Goal: Task Accomplishment & Management: Complete application form

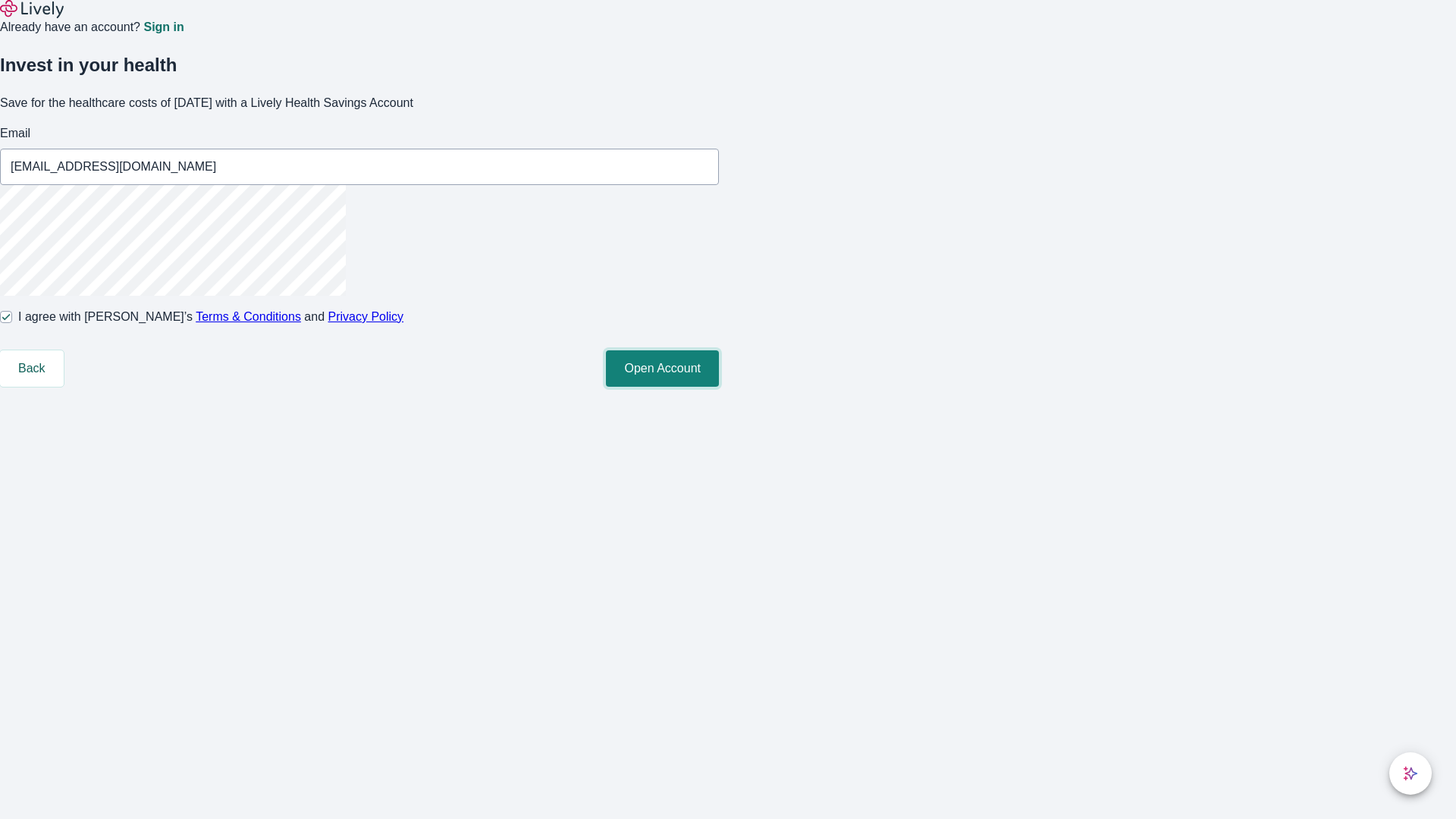
click at [719, 386] on button "Open Account" at bounding box center [662, 369] width 113 height 36
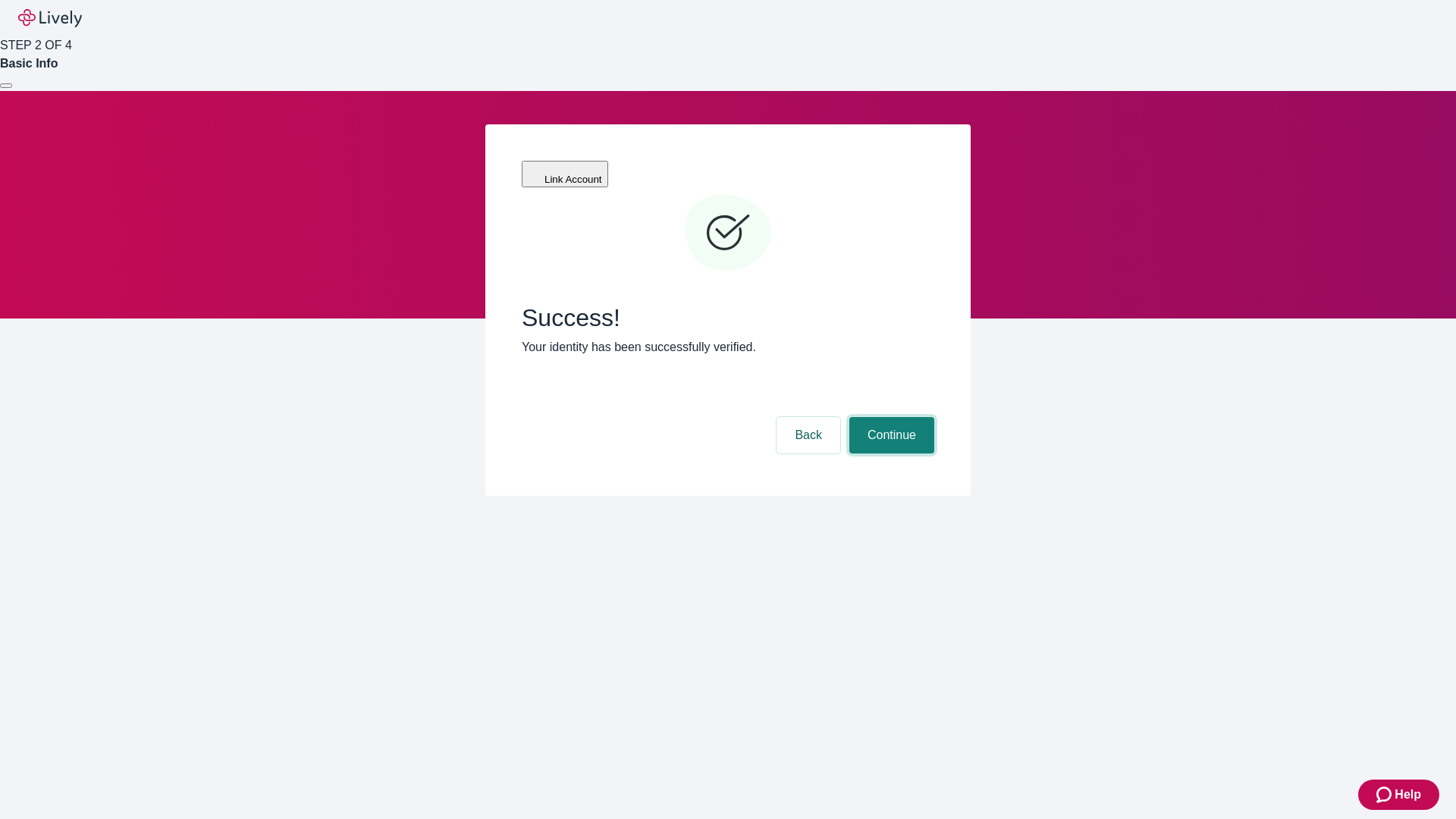
click at [890, 417] on button "Continue" at bounding box center [892, 435] width 85 height 36
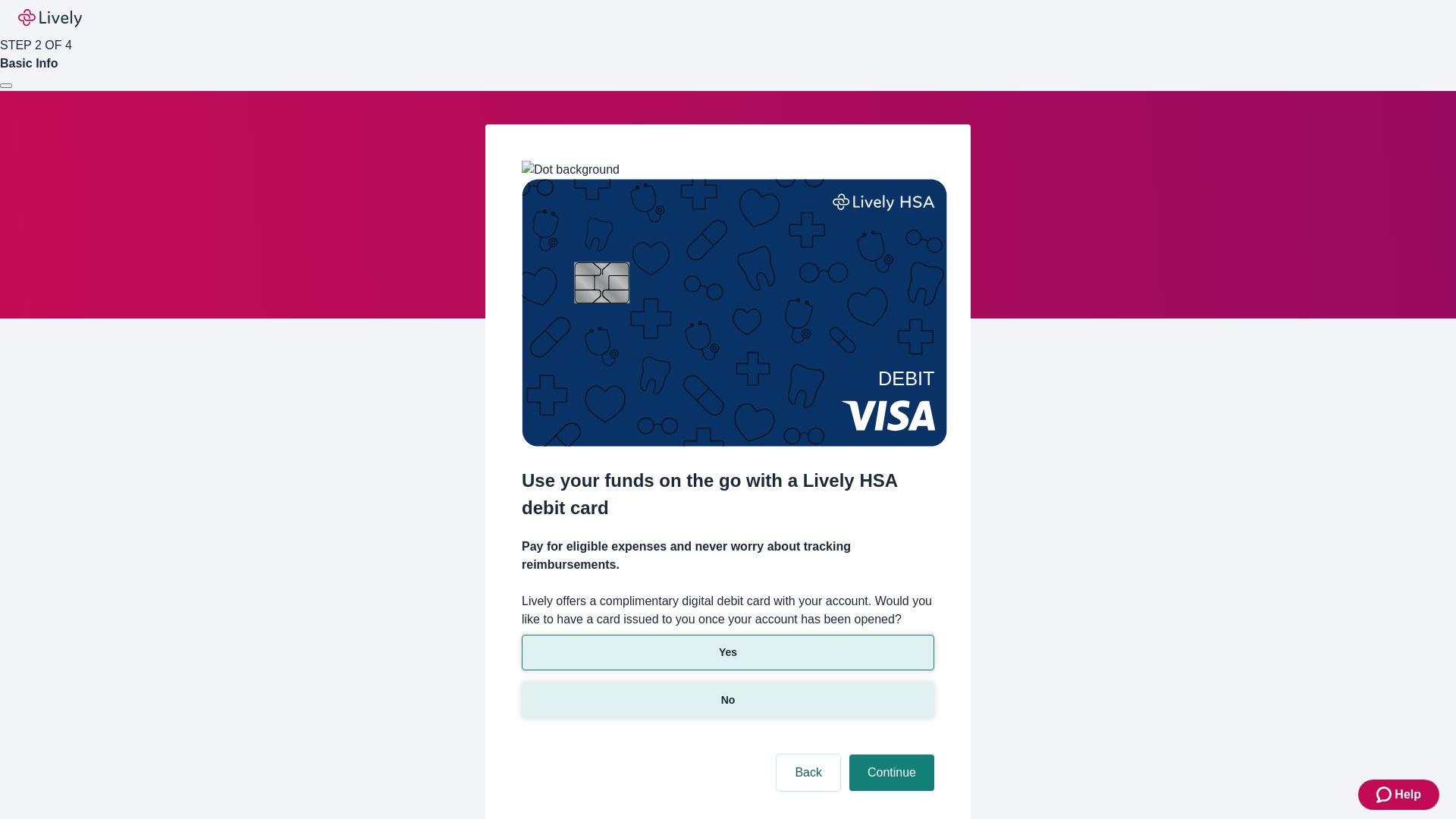
click at [728, 693] on p "No" at bounding box center [728, 701] width 15 height 16
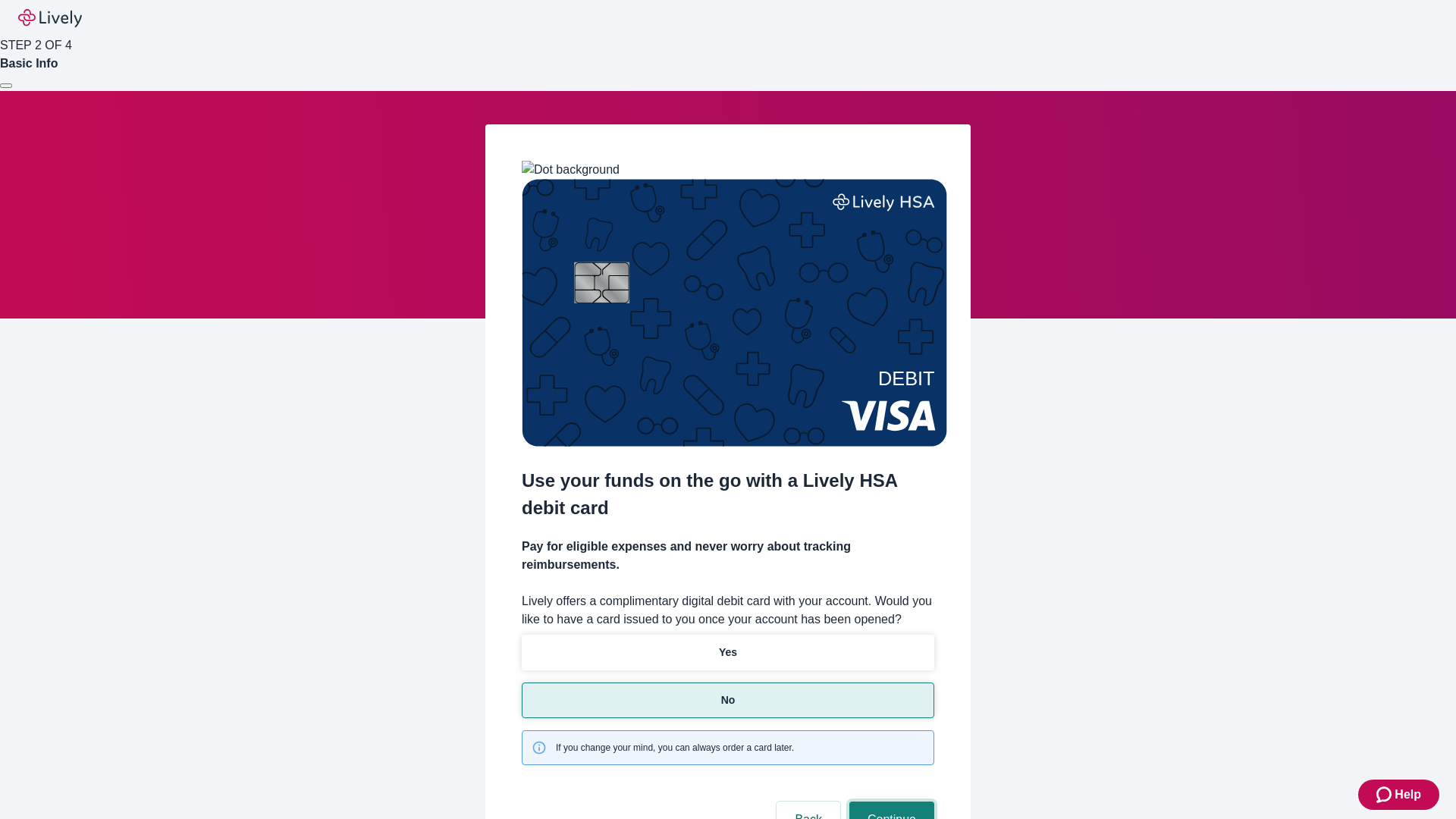
click at [890, 802] on button "Continue" at bounding box center [892, 820] width 85 height 36
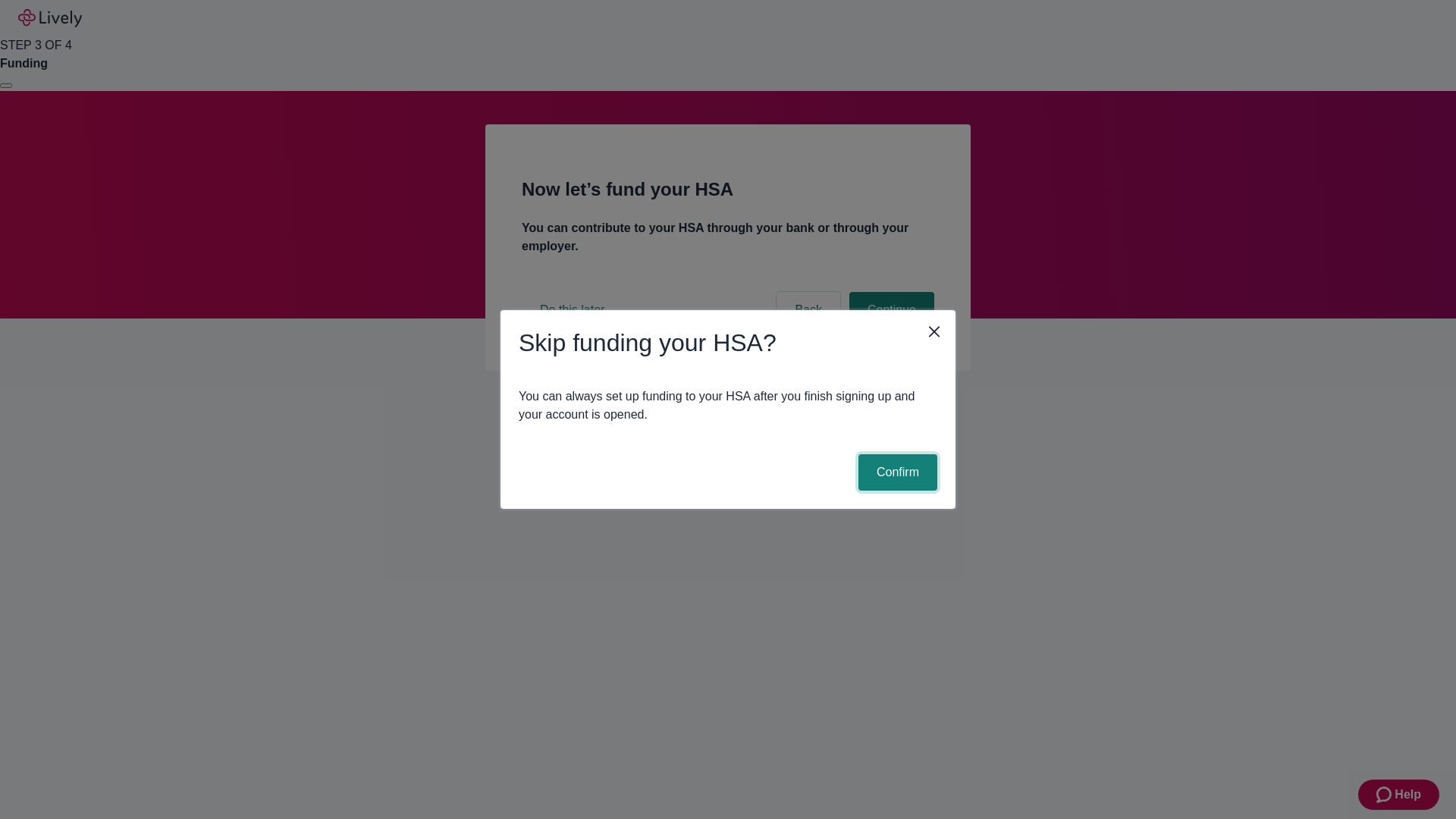
click at [896, 472] on button "Confirm" at bounding box center [898, 472] width 79 height 36
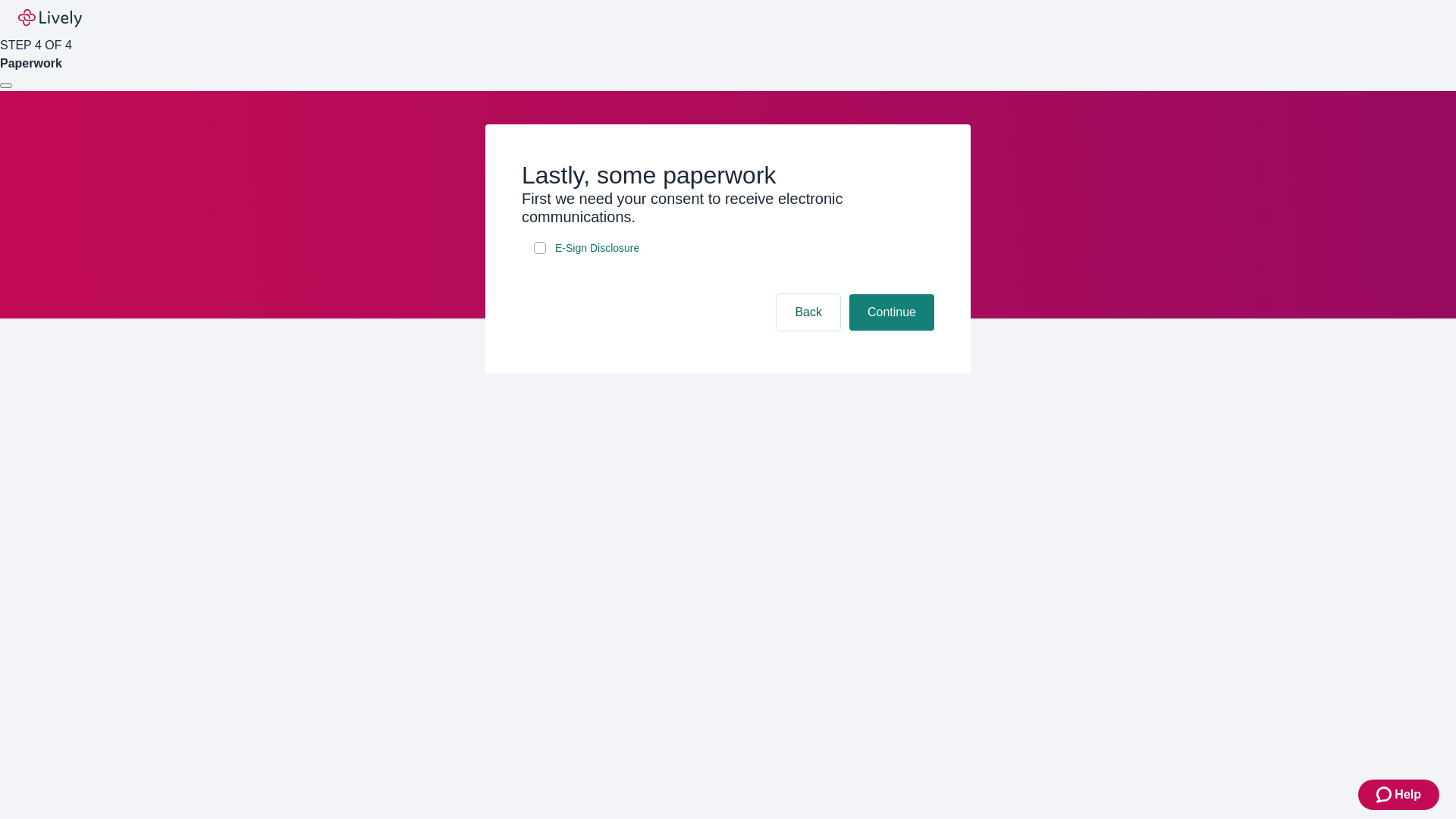
click at [540, 254] on input "E-Sign Disclosure" at bounding box center [540, 248] width 12 height 12
checkbox input "true"
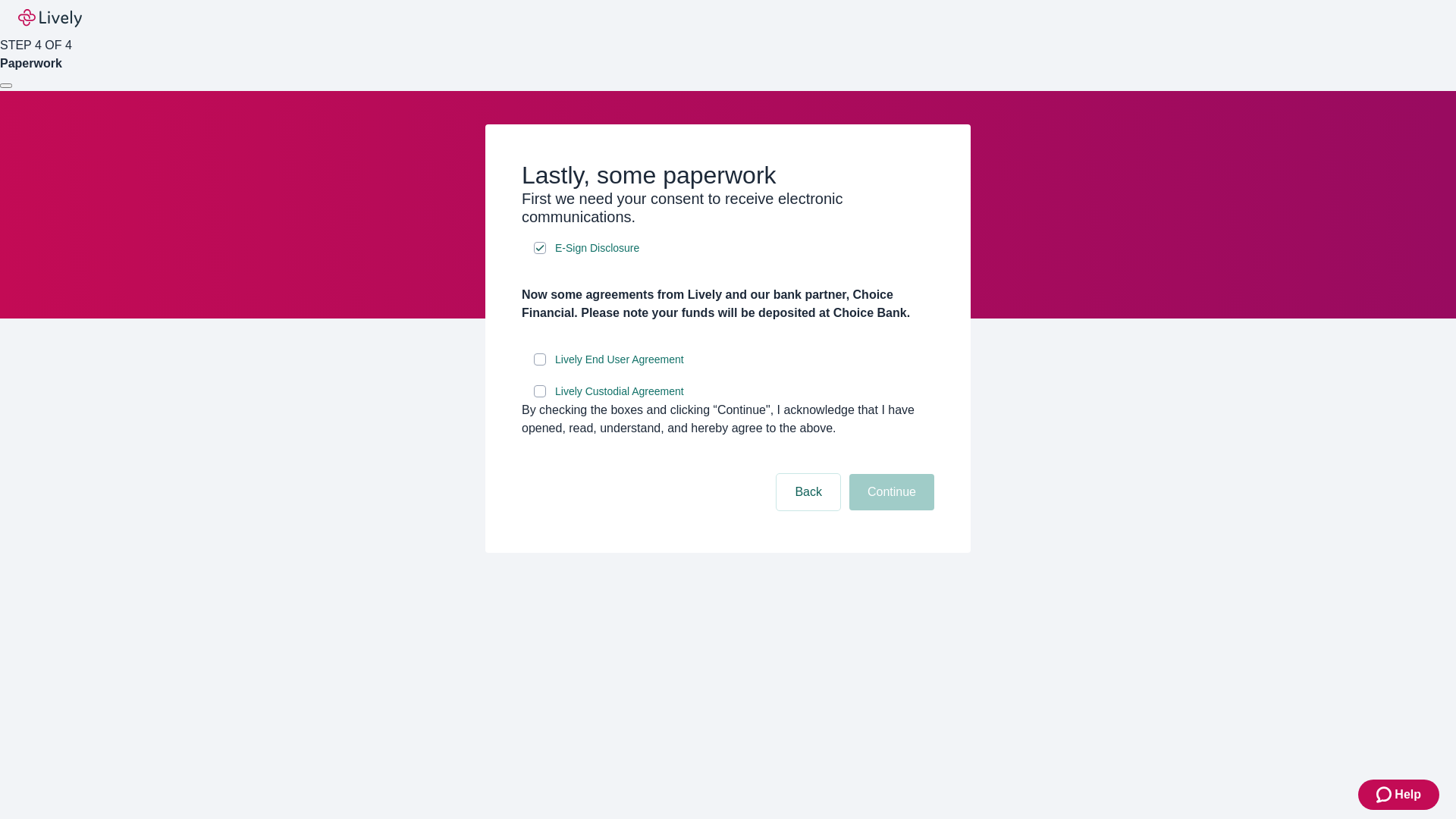
click at [540, 365] on input "Lively End User Agreement" at bounding box center [540, 359] width 12 height 12
checkbox input "true"
click at [540, 398] on input "Lively Custodial Agreement" at bounding box center [540, 391] width 12 height 12
checkbox input "true"
click at [890, 510] on button "Continue" at bounding box center [892, 492] width 85 height 36
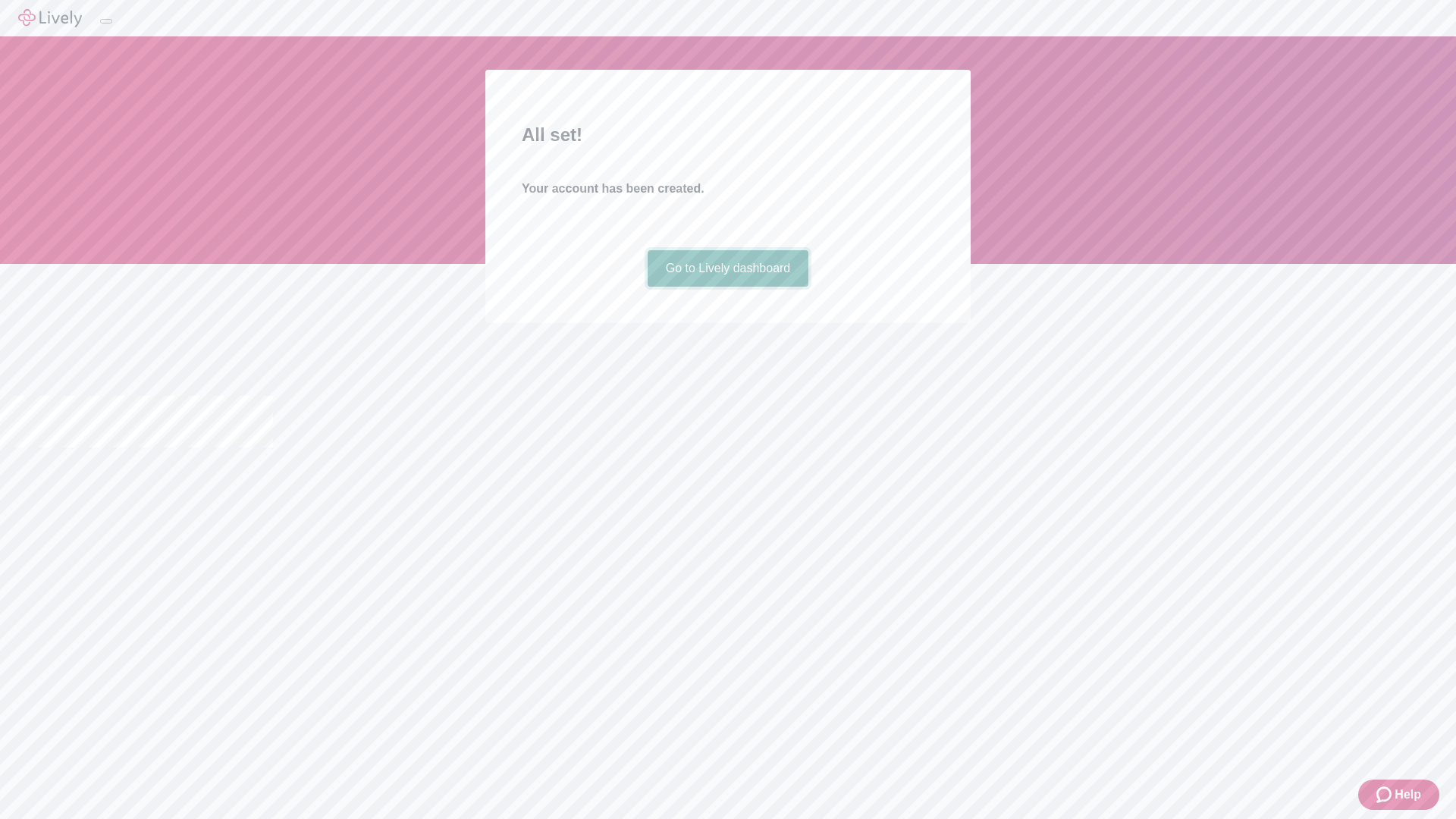
click at [728, 287] on link "Go to Lively dashboard" at bounding box center [728, 268] width 161 height 36
